Goal: Check status: Check status

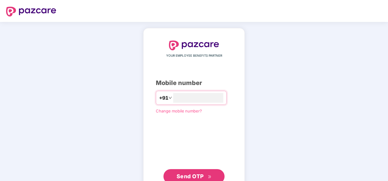
type input "**********"
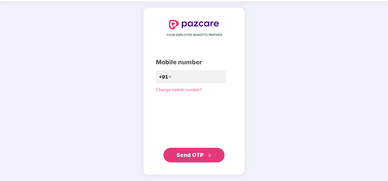
scroll to position [20, 0]
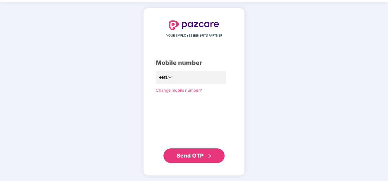
click at [193, 154] on span "Send OTP" at bounding box center [189, 156] width 27 height 6
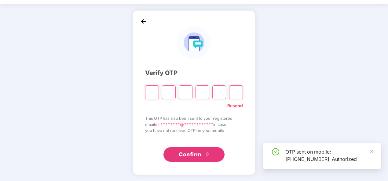
scroll to position [18, 0]
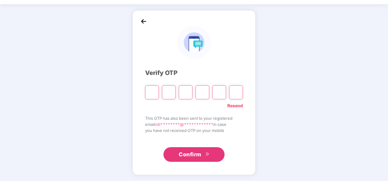
type input "*"
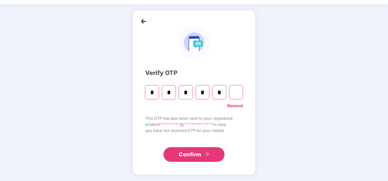
type input "*"
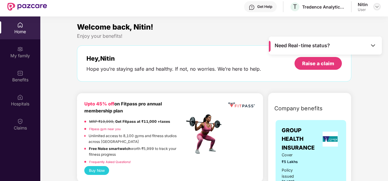
click at [376, 5] on img at bounding box center [376, 6] width 5 height 5
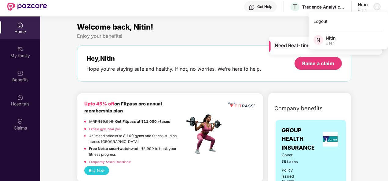
click at [376, 5] on img at bounding box center [376, 6] width 5 height 5
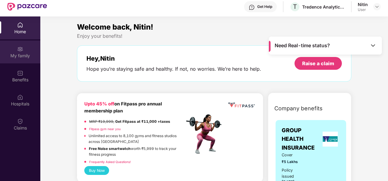
click at [20, 53] on div "My family" at bounding box center [20, 56] width 40 height 6
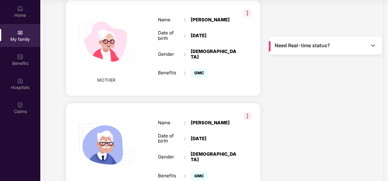
scroll to position [356, 0]
click at [247, 113] on img at bounding box center [247, 116] width 7 height 7
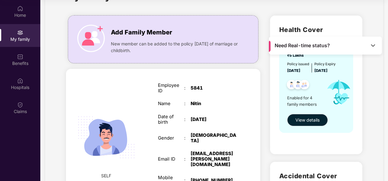
scroll to position [0, 0]
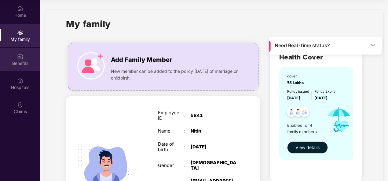
click at [19, 56] on img at bounding box center [20, 57] width 6 height 6
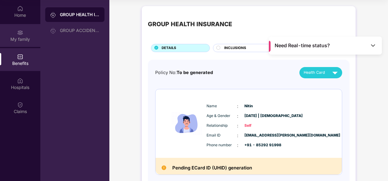
click at [19, 37] on div "My family" at bounding box center [20, 39] width 40 height 6
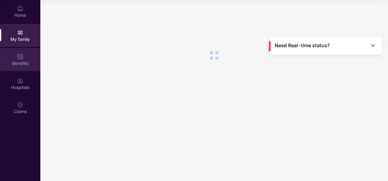
click at [19, 67] on div "Benefits" at bounding box center [20, 59] width 40 height 23
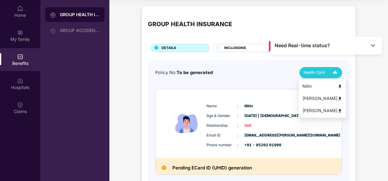
click at [333, 73] on img at bounding box center [334, 72] width 11 height 11
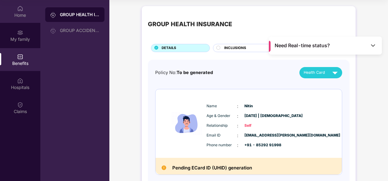
click at [24, 10] on div "Home" at bounding box center [20, 11] width 40 height 23
